Goal: Unclear

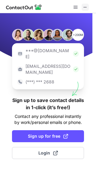
click at [84, 6] on span at bounding box center [85, 7] width 5 height 5
